Goal: Obtain resource: Download file/media

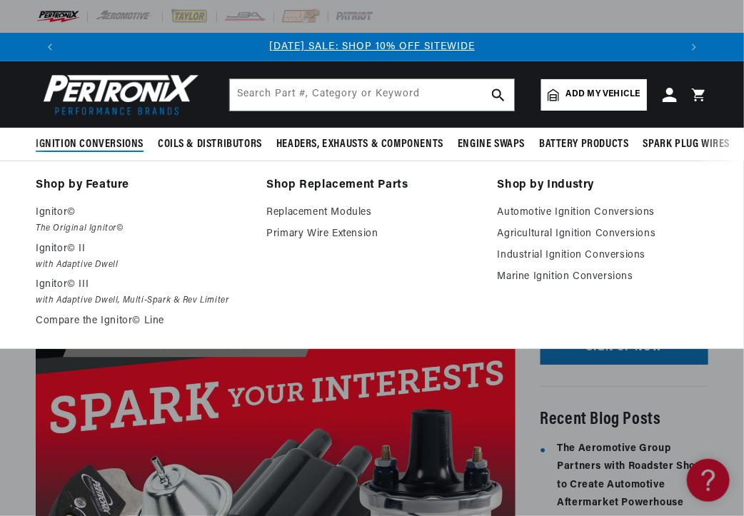
click at [94, 139] on span "Ignition Conversions" at bounding box center [90, 144] width 108 height 15
click at [51, 212] on p "Ignitor©" at bounding box center [141, 212] width 210 height 17
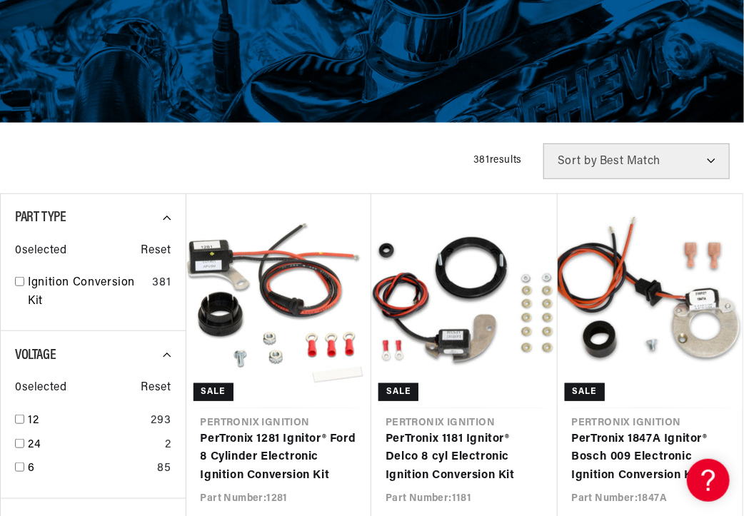
scroll to position [357, 0]
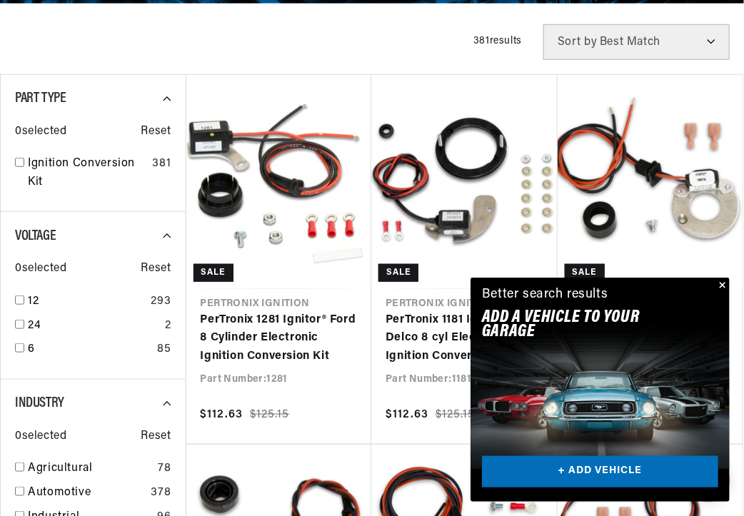
click at [723, 283] on button "Close" at bounding box center [720, 286] width 17 height 17
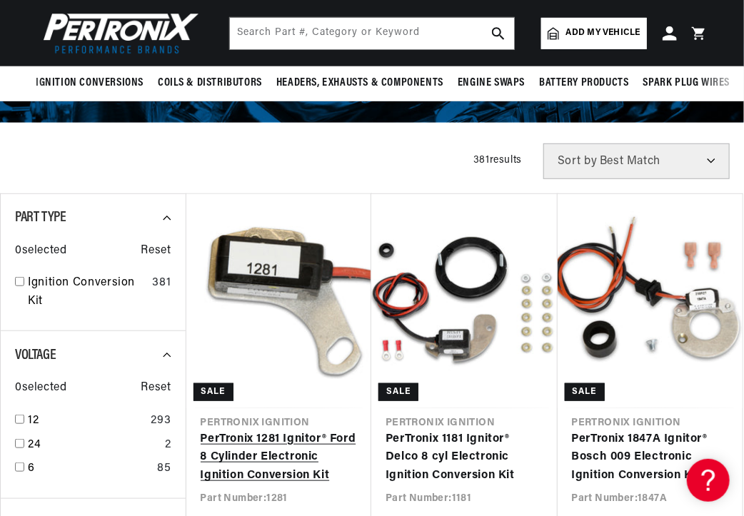
scroll to position [0, 24]
click at [253, 430] on link "PerTronix 1281 Ignitor® Ford 8 Cylinder Electronic Ignition Conversion Kit" at bounding box center [279, 457] width 157 height 55
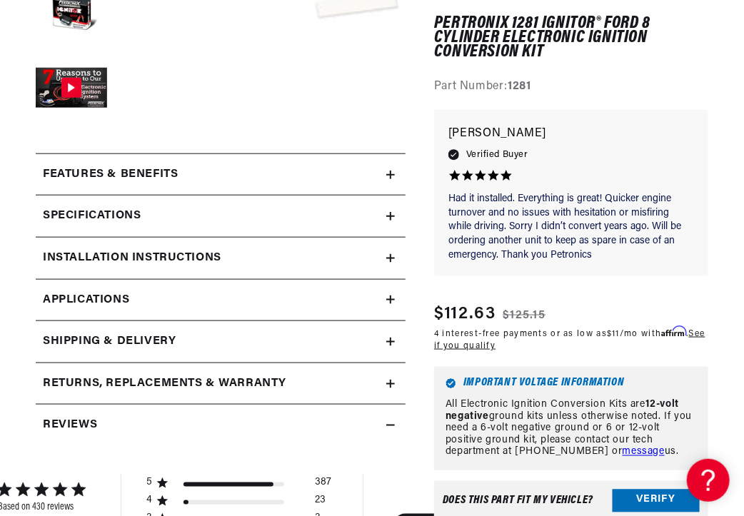
click at [390, 258] on icon at bounding box center [390, 258] width 9 height 0
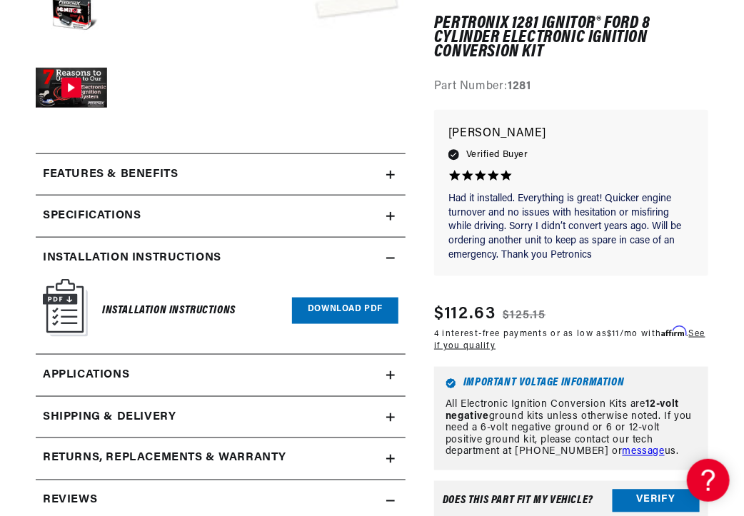
click at [333, 305] on link "Download PDF" at bounding box center [345, 311] width 106 height 26
